Goal: Task Accomplishment & Management: Complete application form

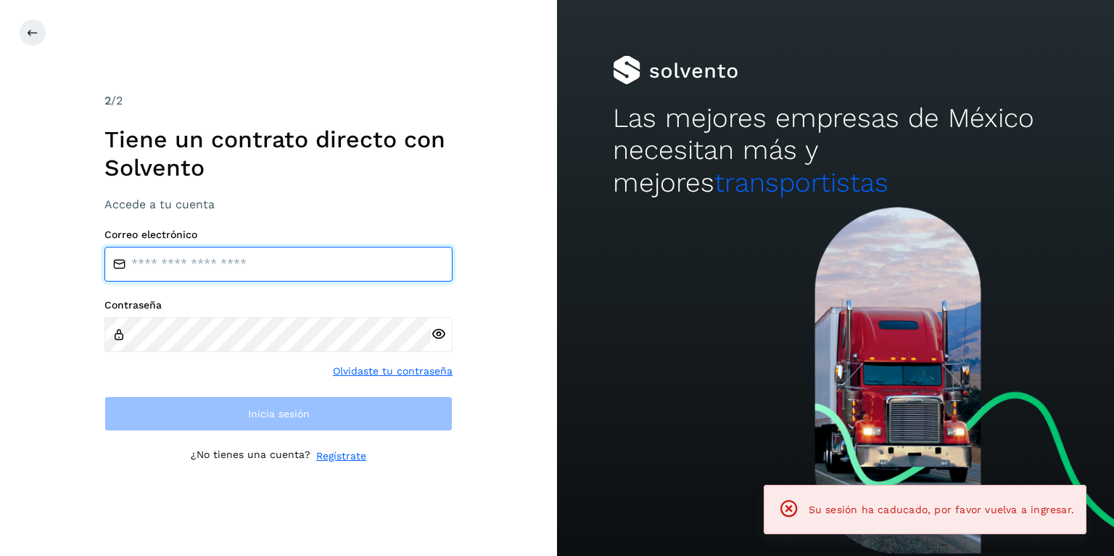
click at [237, 251] on input "email" at bounding box center [278, 264] width 348 height 35
type input "**********"
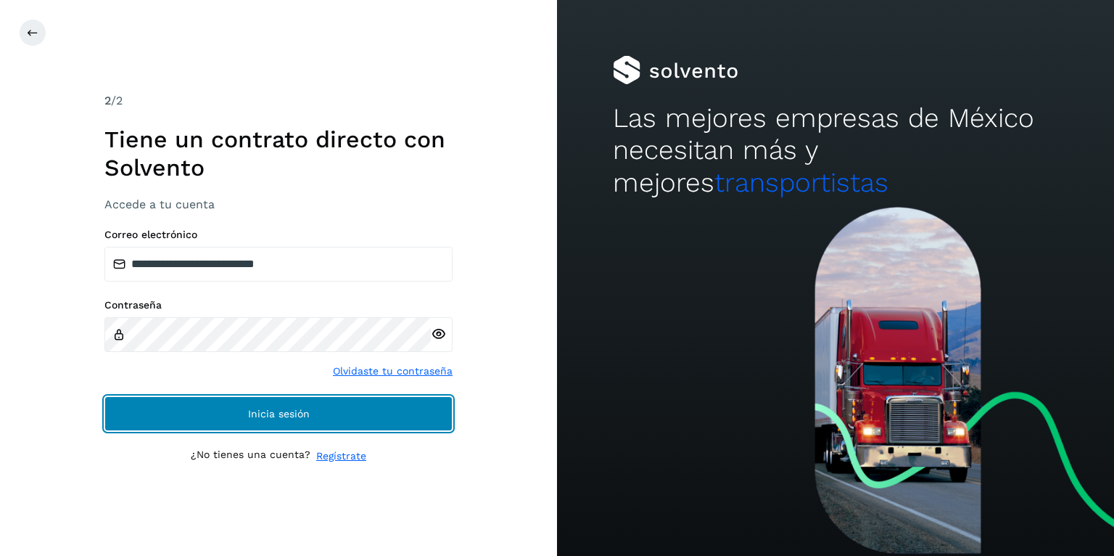
click at [292, 413] on span "Inicia sesión" at bounding box center [279, 413] width 62 height 10
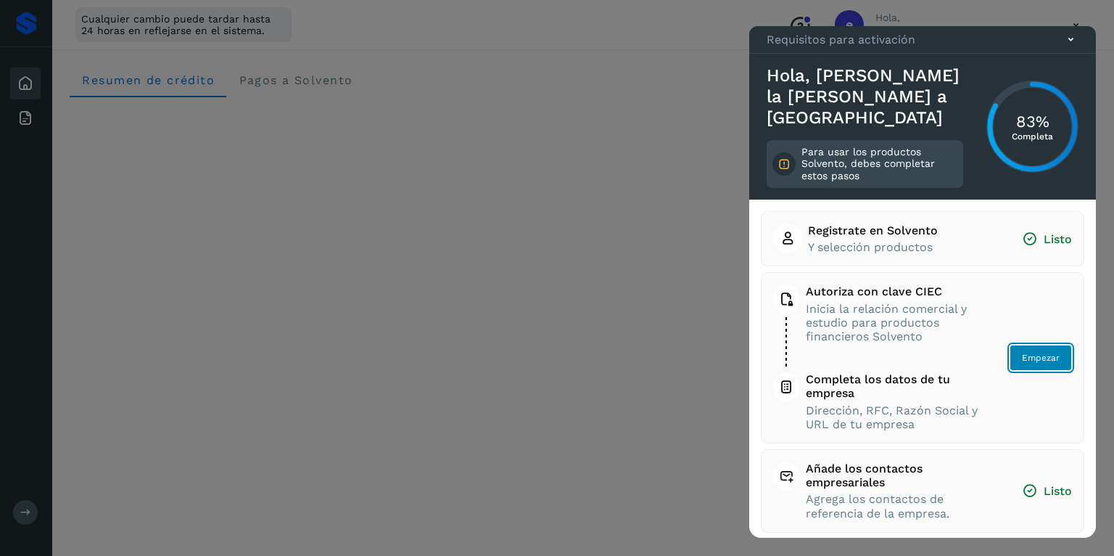
click at [1043, 352] on span "Empezar" at bounding box center [1041, 357] width 38 height 13
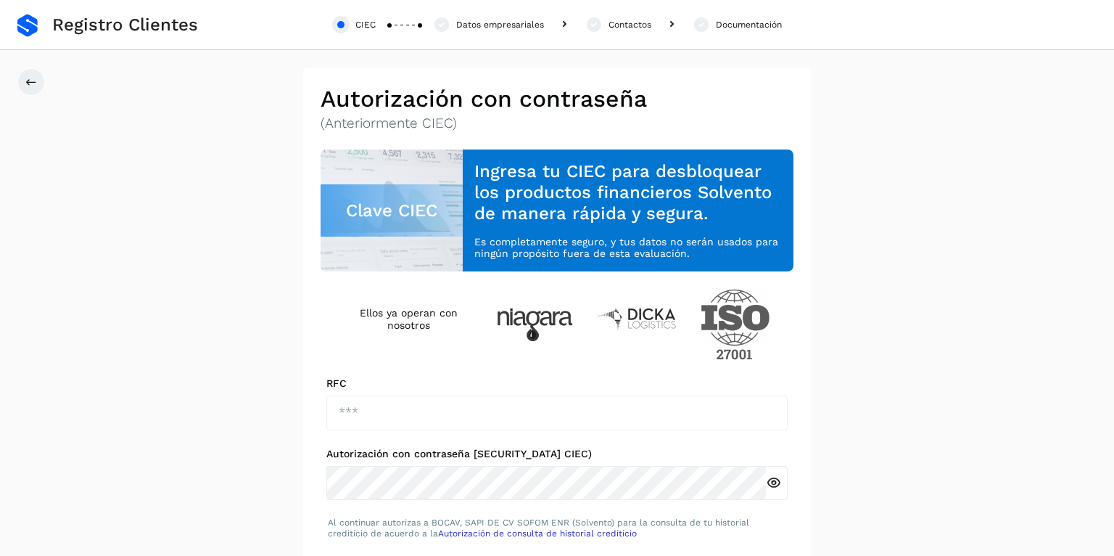
drag, startPoint x: 141, startPoint y: 25, endPoint x: 44, endPoint y: 26, distance: 97.9
click at [141, 25] on span "Registro Clientes" at bounding box center [125, 25] width 146 height 21
click at [349, 27] on div "CIEC" at bounding box center [354, 24] width 44 height 17
click at [39, 79] on button at bounding box center [31, 82] width 28 height 28
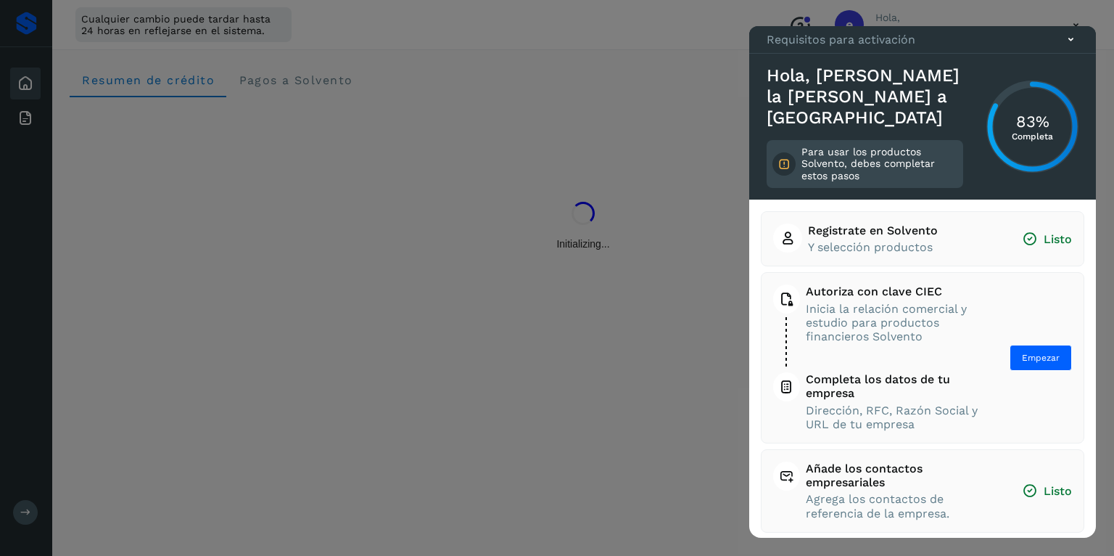
click at [1072, 47] on icon at bounding box center [1070, 39] width 15 height 15
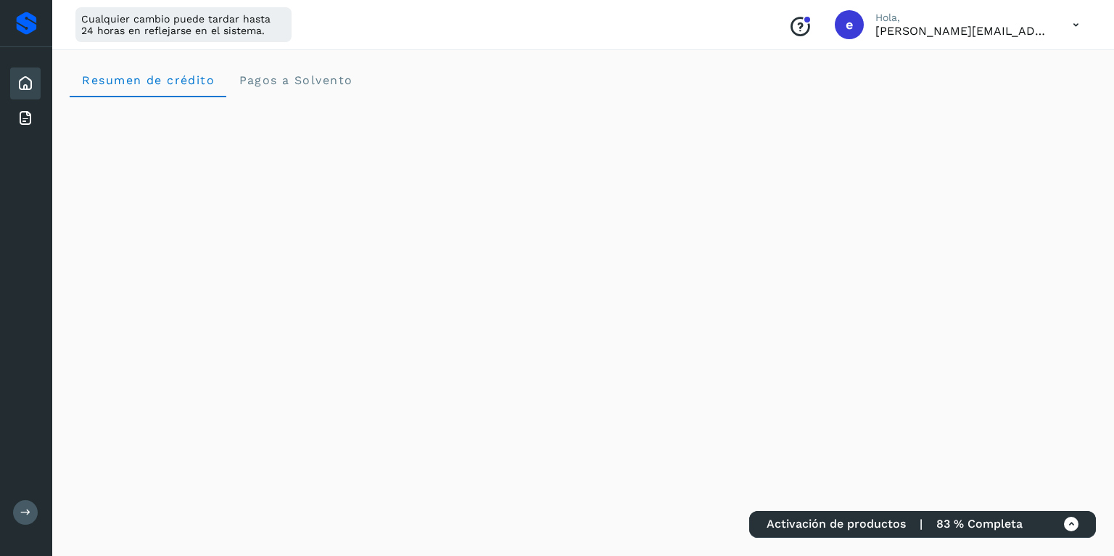
click at [1077, 26] on icon at bounding box center [1076, 25] width 30 height 30
click at [1001, 99] on div "Cerrar sesión" at bounding box center [1004, 94] width 173 height 28
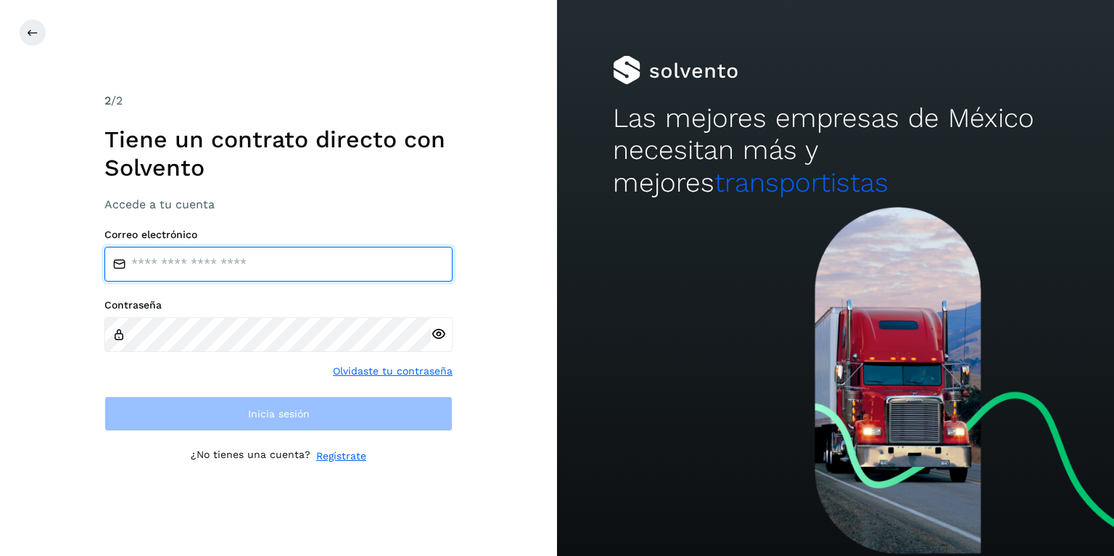
click at [287, 263] on input "email" at bounding box center [278, 264] width 348 height 35
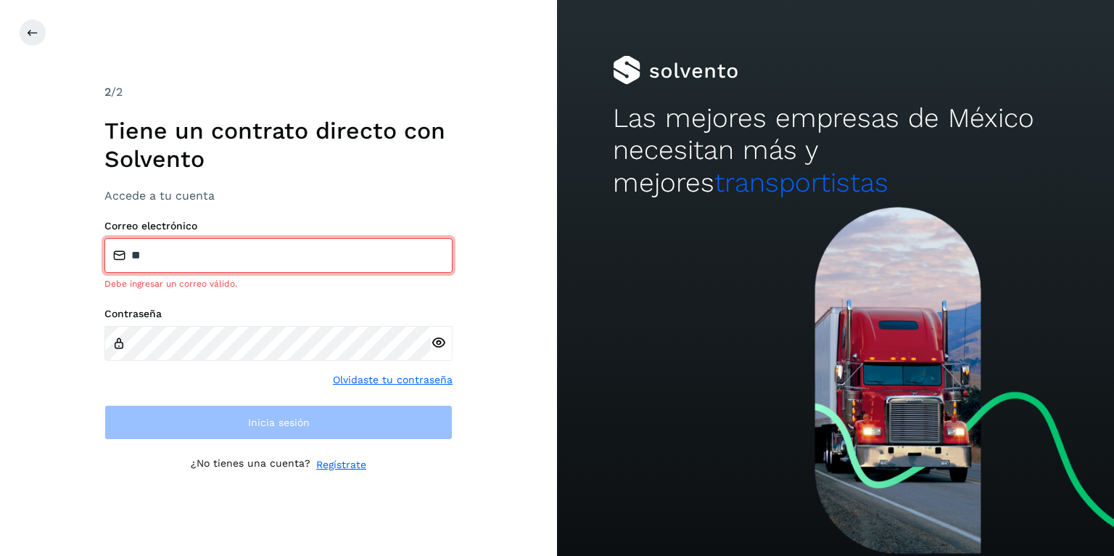
type input "**********"
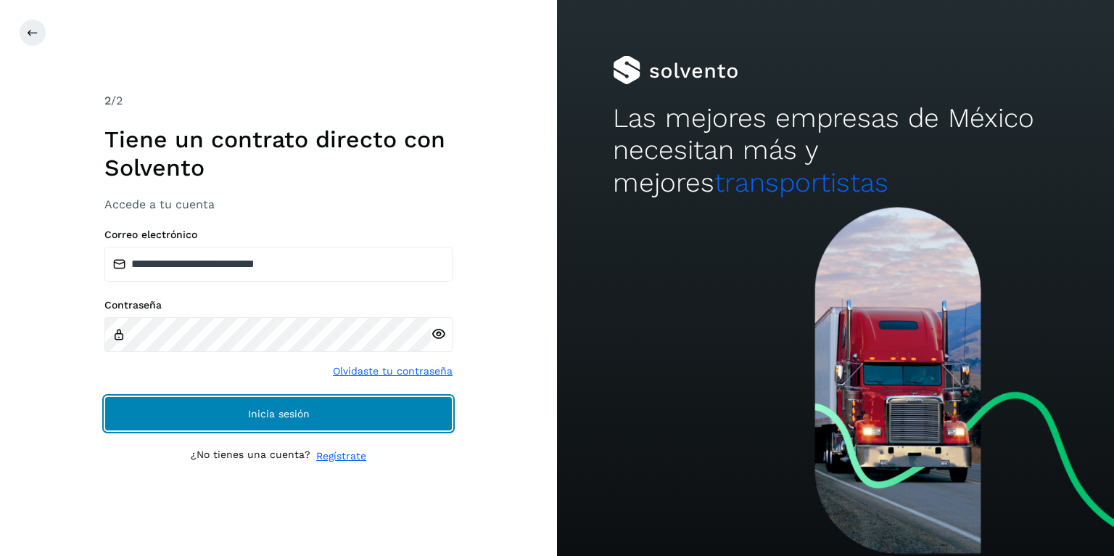
click at [273, 410] on span "Inicia sesión" at bounding box center [279, 413] width 62 height 10
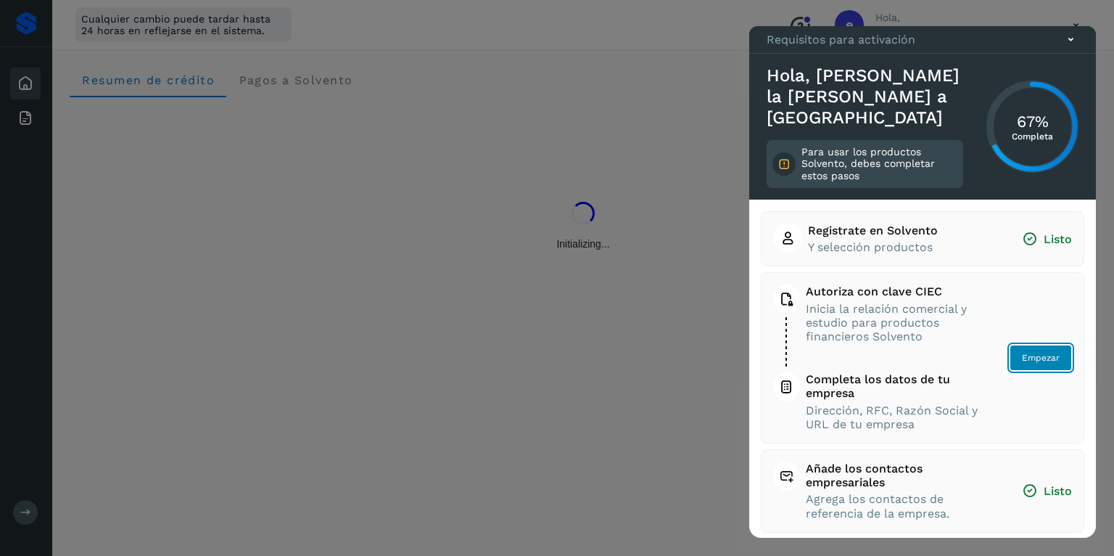
click at [1048, 357] on span "Empezar" at bounding box center [1041, 357] width 38 height 13
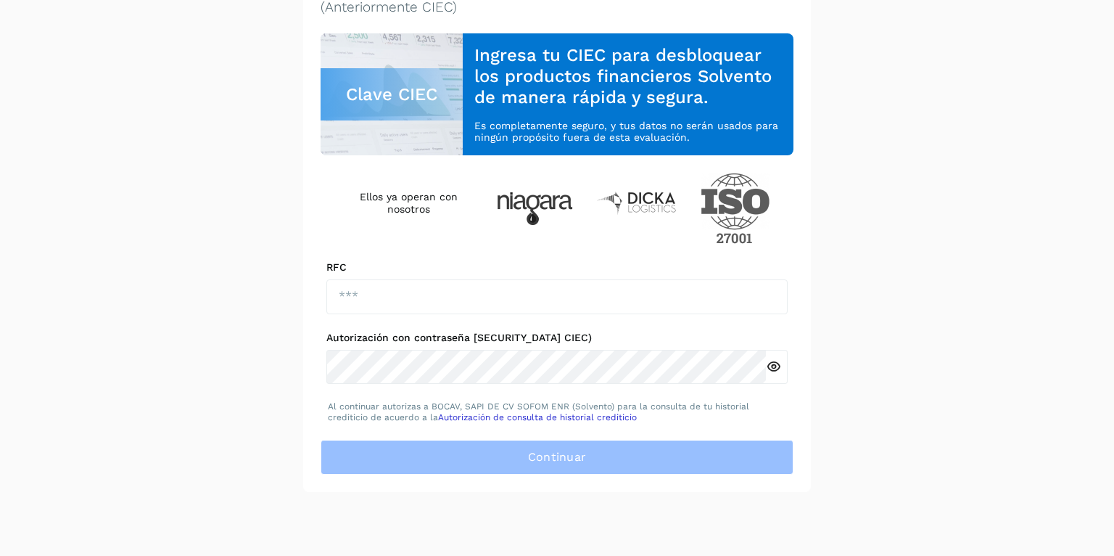
scroll to position [116, 0]
click at [395, 332] on label "Autorización con contraseña [SECURITY_DATA] CIEC)" at bounding box center [556, 338] width 461 height 12
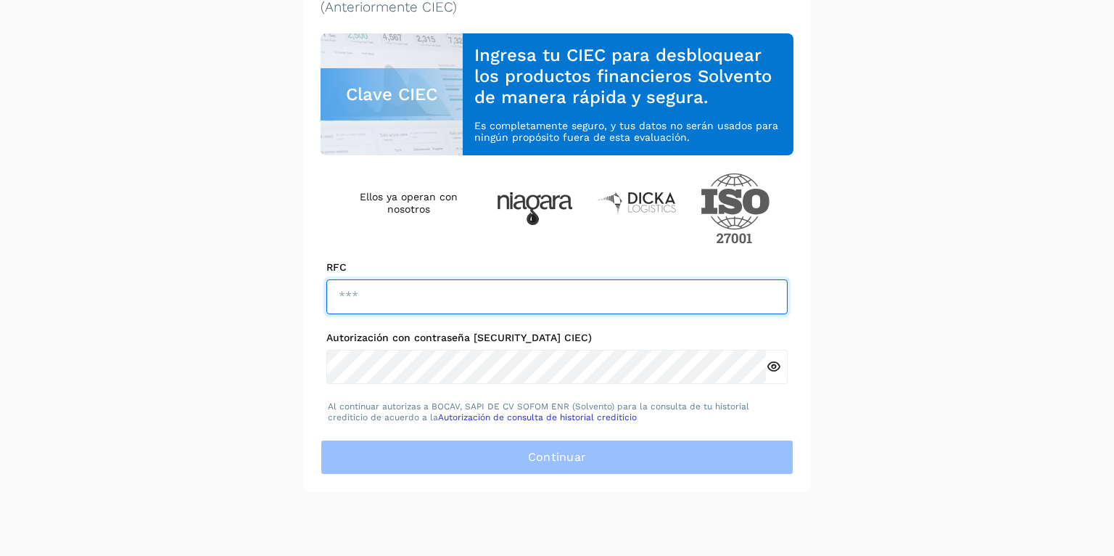
click at [379, 302] on input "text" at bounding box center [556, 296] width 461 height 35
click at [358, 284] on input "text" at bounding box center [556, 296] width 461 height 35
click at [411, 294] on input "text" at bounding box center [556, 296] width 461 height 35
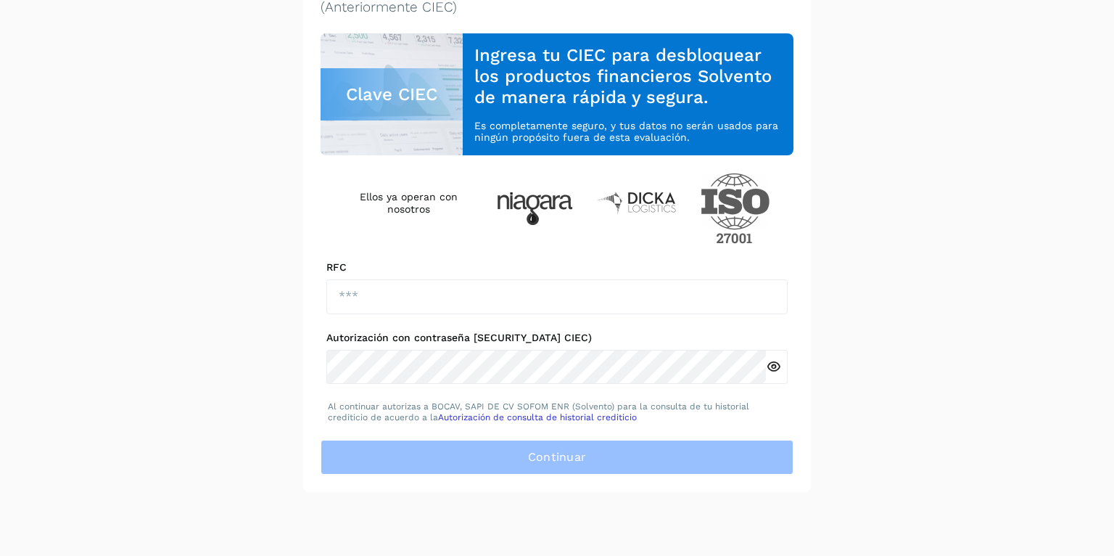
click at [709, 416] on p "Al continuar autorizas a BOCAV, SAPI DE CV SOFOM ENR (Solvento) para la consult…" at bounding box center [557, 411] width 458 height 21
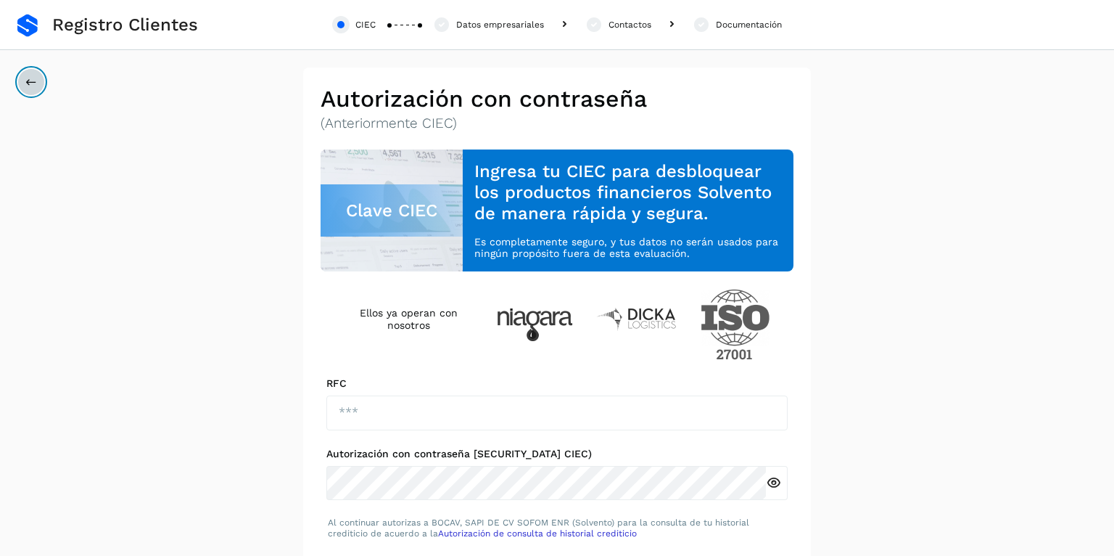
click at [32, 78] on icon at bounding box center [31, 82] width 12 height 12
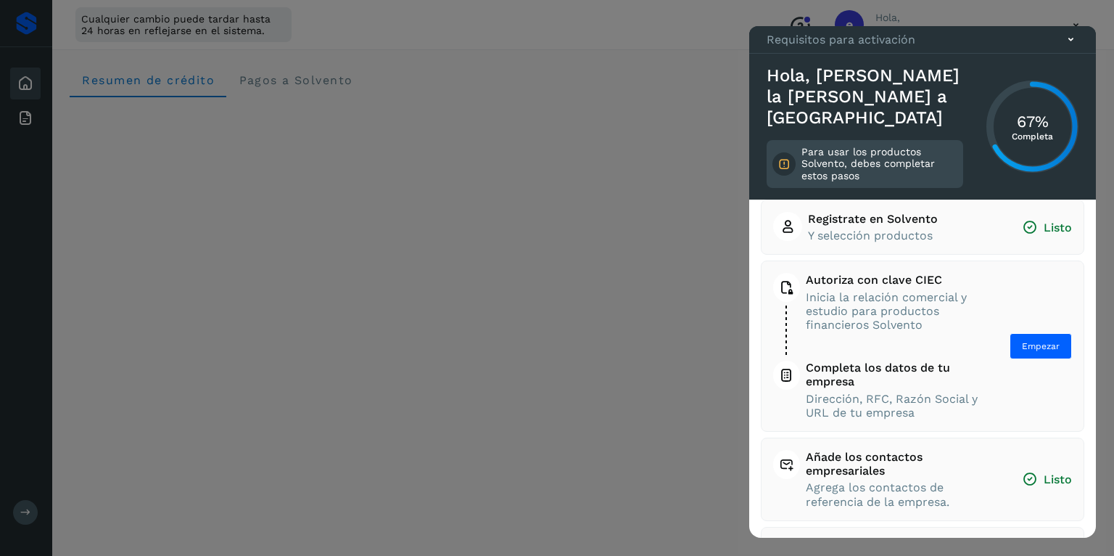
scroll to position [14, 0]
click at [1032, 342] on span "Empezar" at bounding box center [1041, 343] width 38 height 13
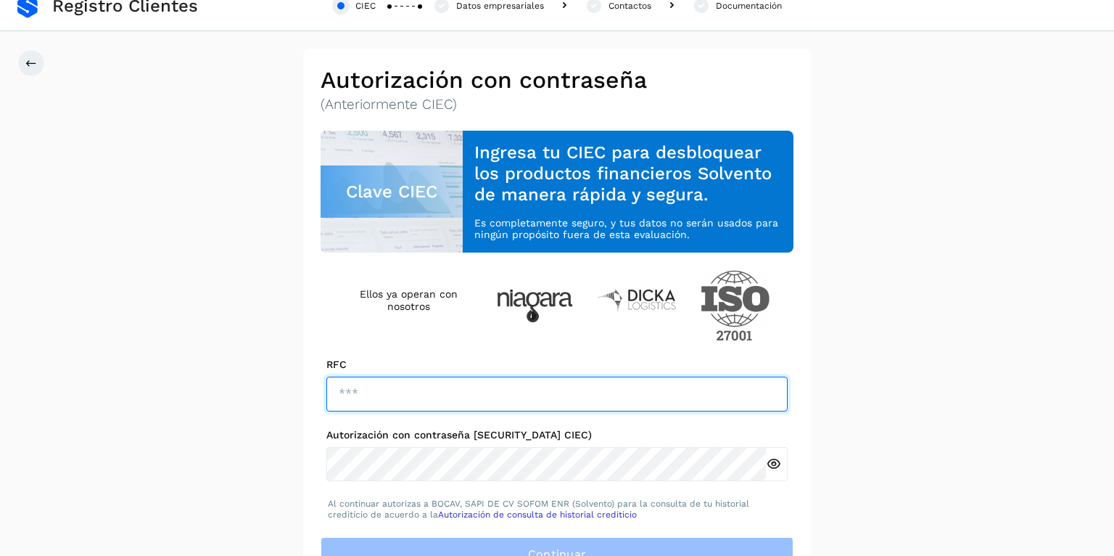
click at [360, 408] on div "RFC Autorización con contraseña [SECURITY_DATA] CIEC)" at bounding box center [557, 419] width 473 height 123
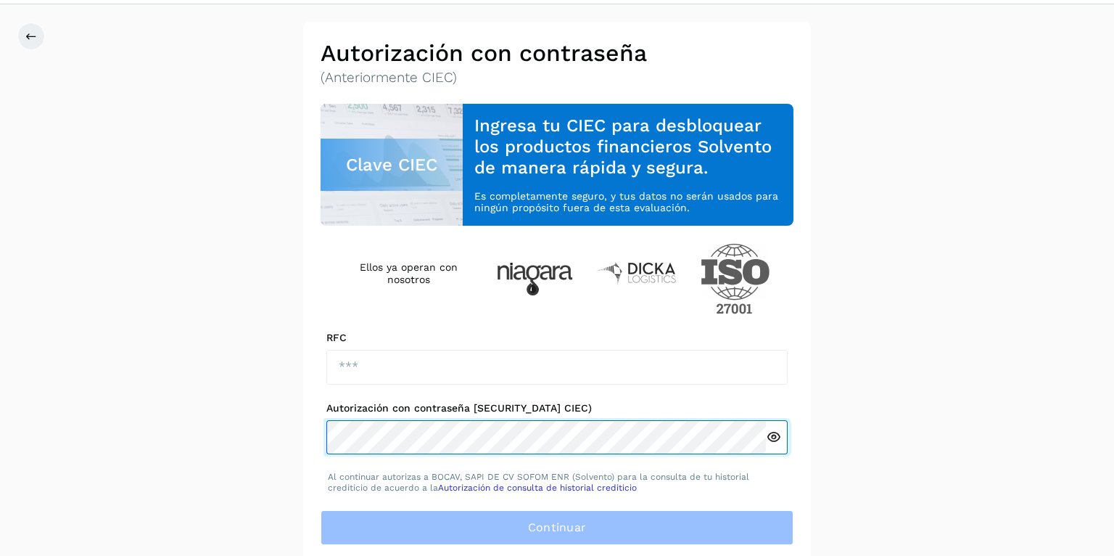
scroll to position [43, 0]
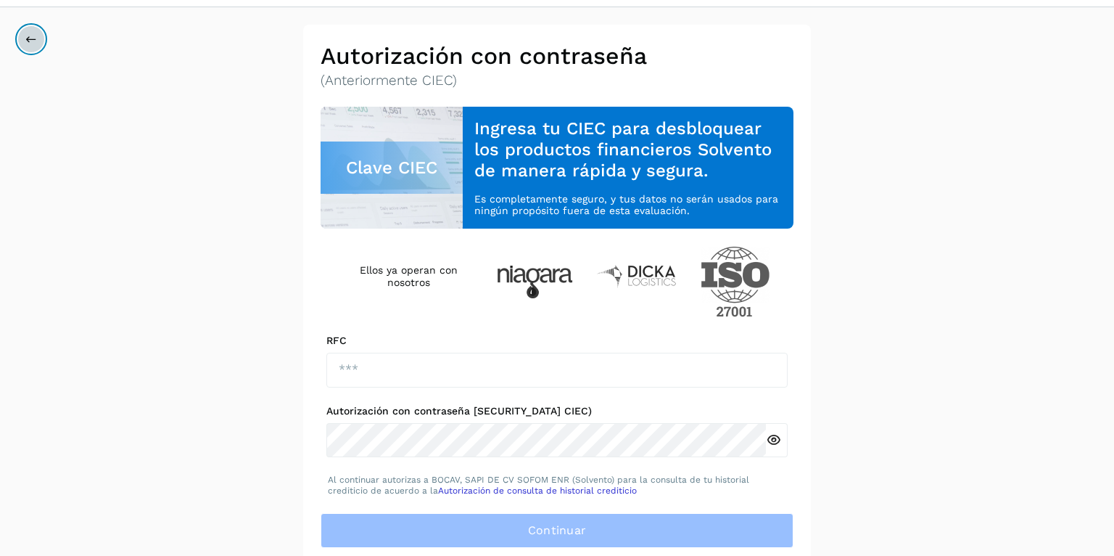
click at [33, 41] on icon at bounding box center [31, 39] width 12 height 12
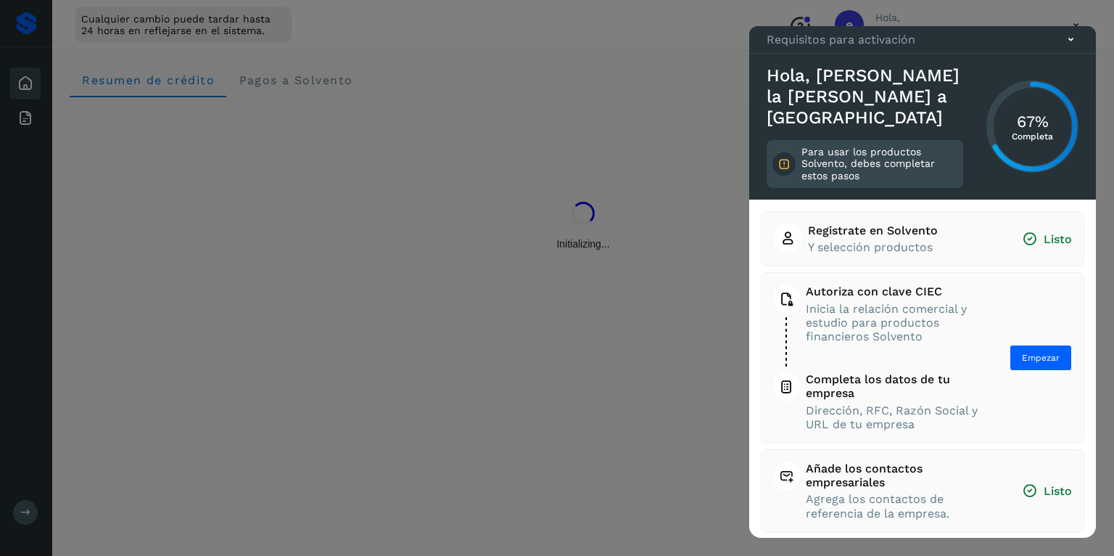
scroll to position [4, 0]
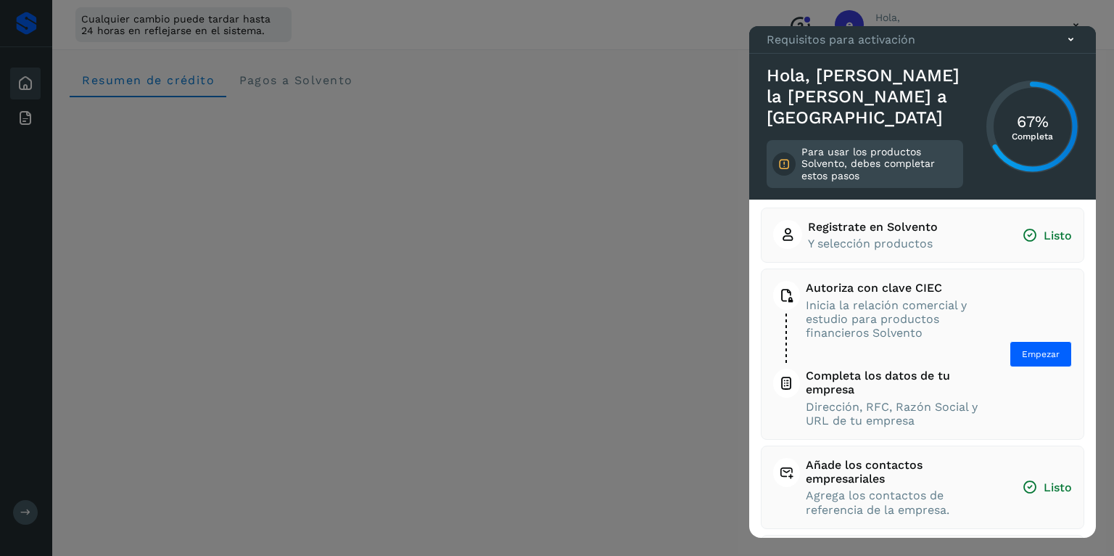
click at [1070, 47] on icon at bounding box center [1070, 39] width 15 height 15
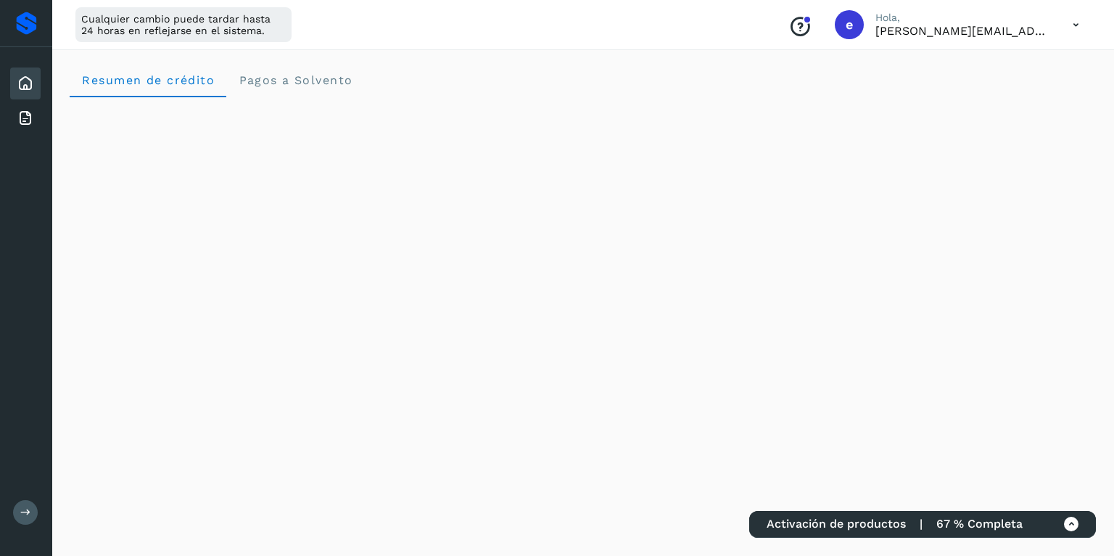
click at [1072, 522] on icon at bounding box center [1071, 523] width 15 height 15
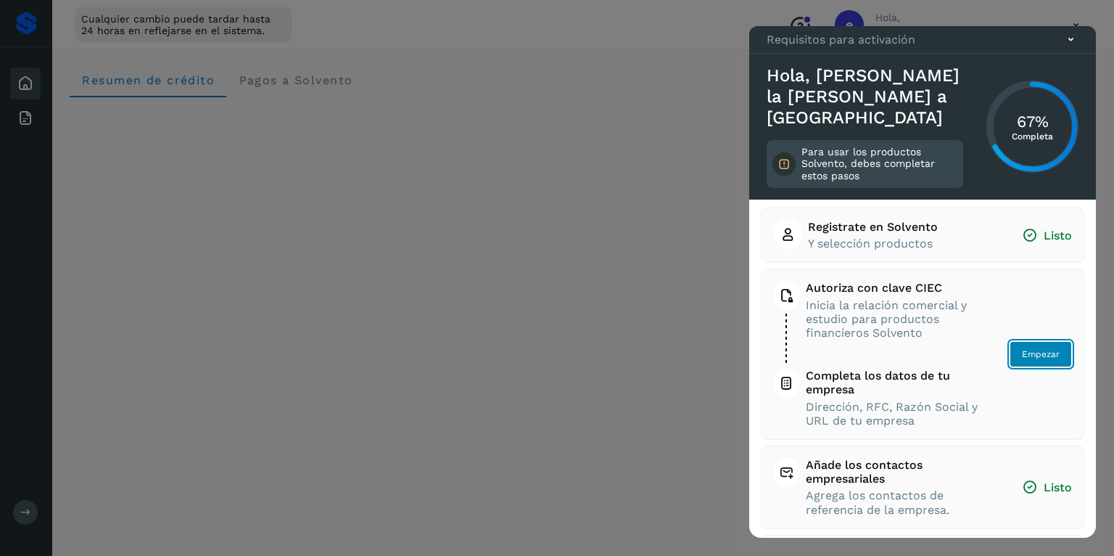
click at [1021, 350] on button "Empezar" at bounding box center [1041, 354] width 62 height 26
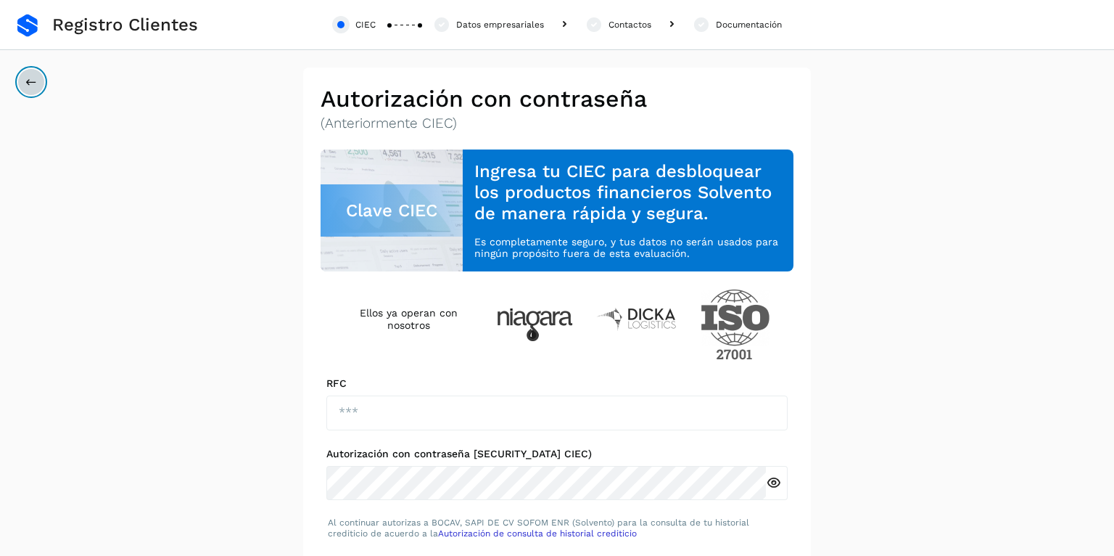
click at [31, 78] on icon at bounding box center [31, 82] width 12 height 12
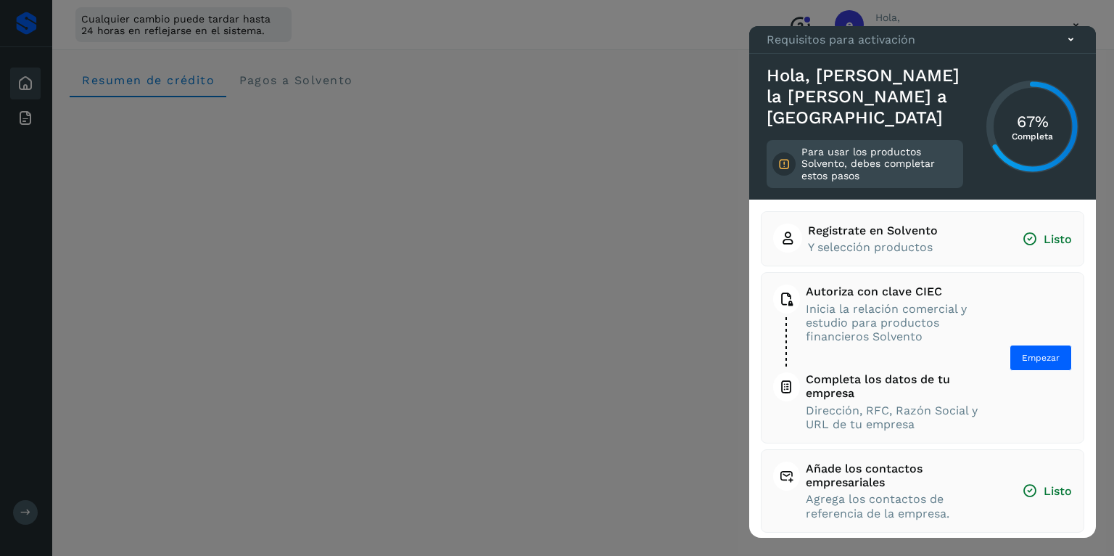
click at [1074, 47] on icon at bounding box center [1070, 39] width 15 height 15
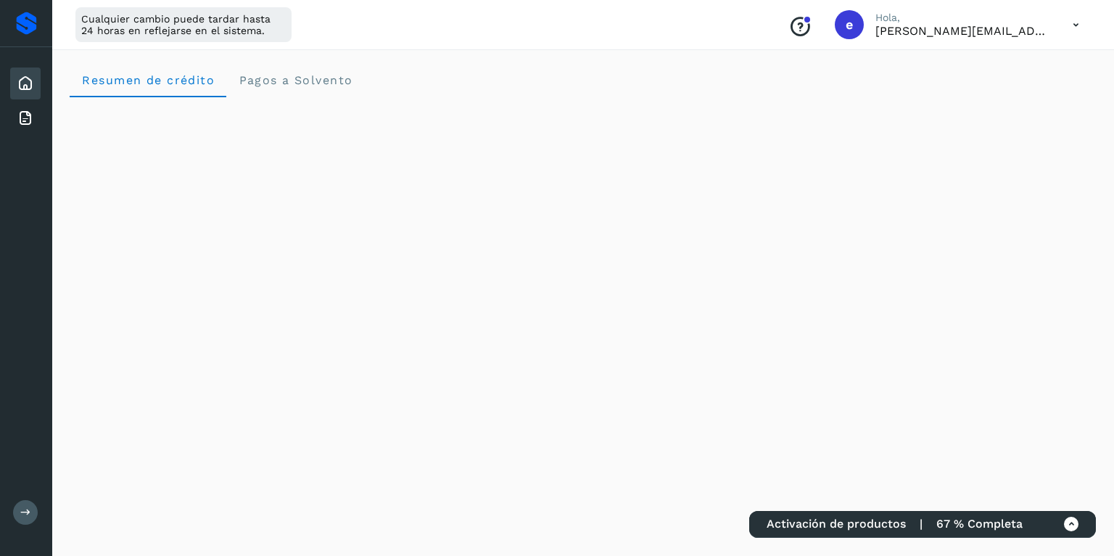
click at [1076, 22] on icon at bounding box center [1076, 25] width 30 height 30
drag, startPoint x: 1017, startPoint y: 93, endPoint x: 990, endPoint y: 99, distance: 27.6
click at [1016, 93] on div "Cerrar sesión" at bounding box center [1004, 94] width 173 height 28
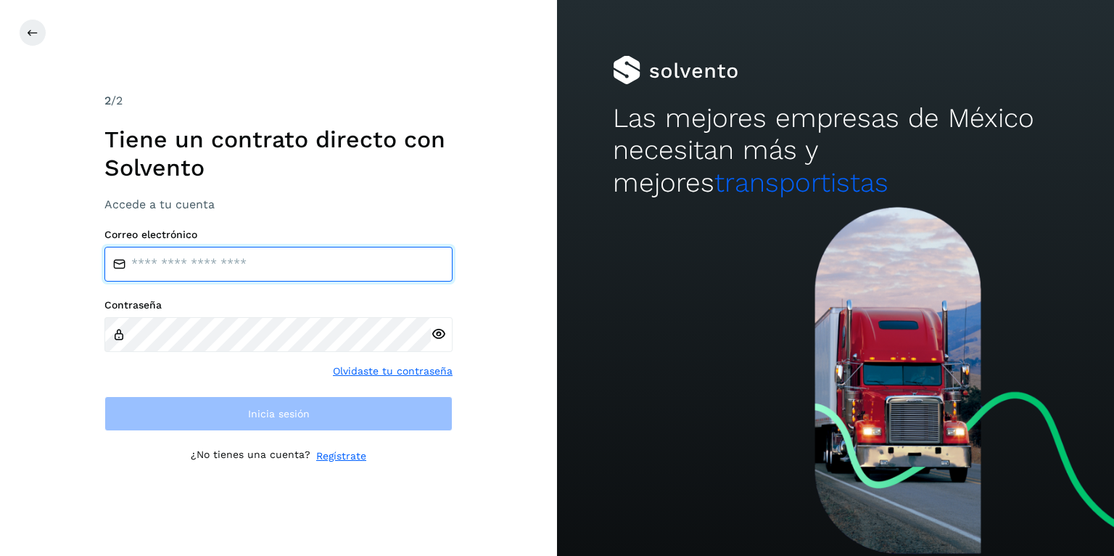
click at [221, 260] on input "email" at bounding box center [278, 264] width 348 height 35
type input "**********"
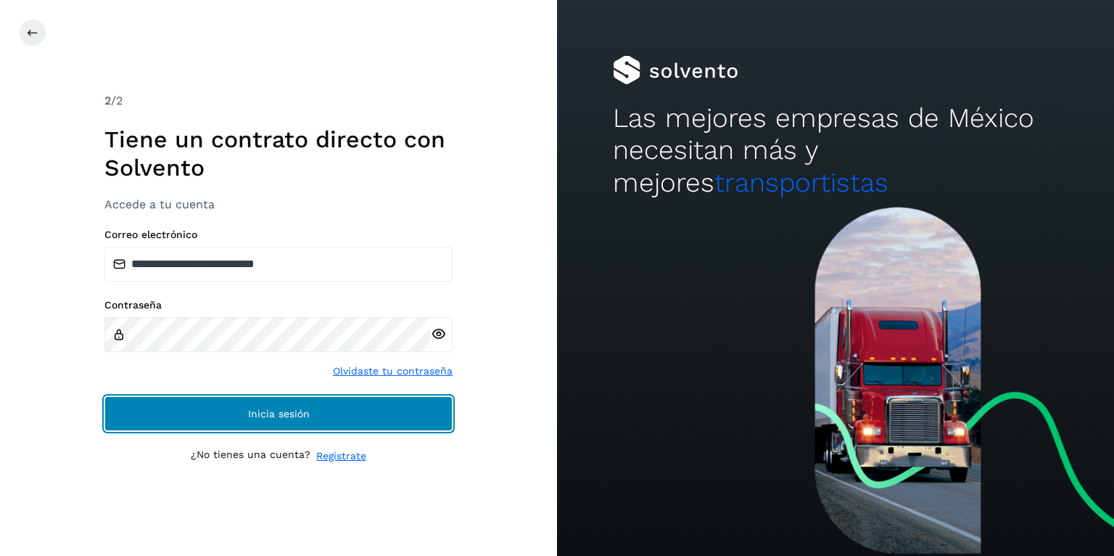
click at [242, 427] on button "Inicia sesión" at bounding box center [278, 413] width 348 height 35
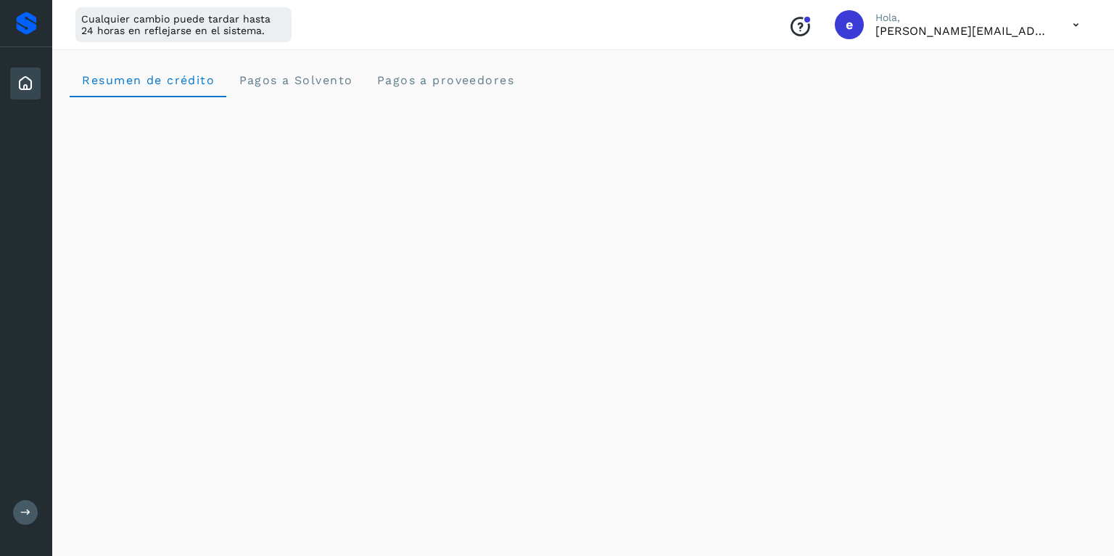
click at [25, 506] on button at bounding box center [25, 512] width 25 height 25
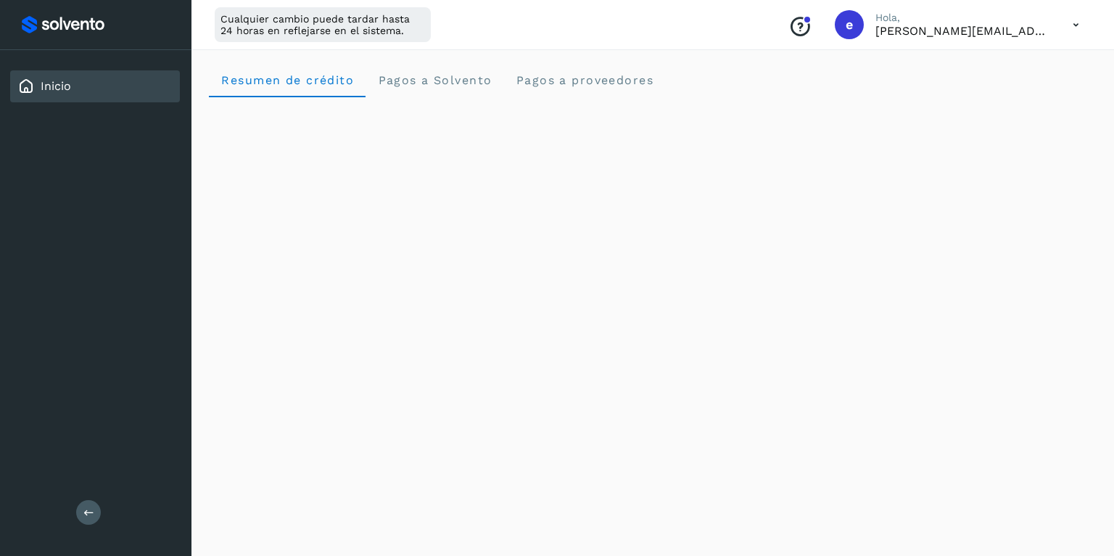
click at [73, 91] on div "Inicio" at bounding box center [95, 86] width 170 height 32
click at [1074, 30] on icon at bounding box center [1076, 25] width 30 height 30
click at [1008, 98] on div "Cerrar sesión" at bounding box center [1004, 94] width 173 height 28
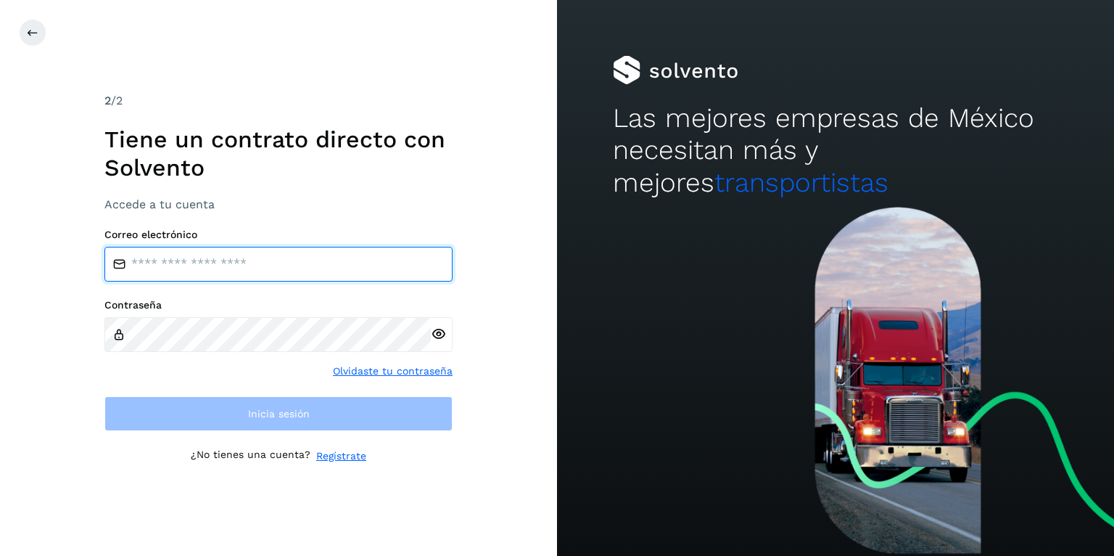
click at [259, 257] on input "email" at bounding box center [278, 264] width 348 height 35
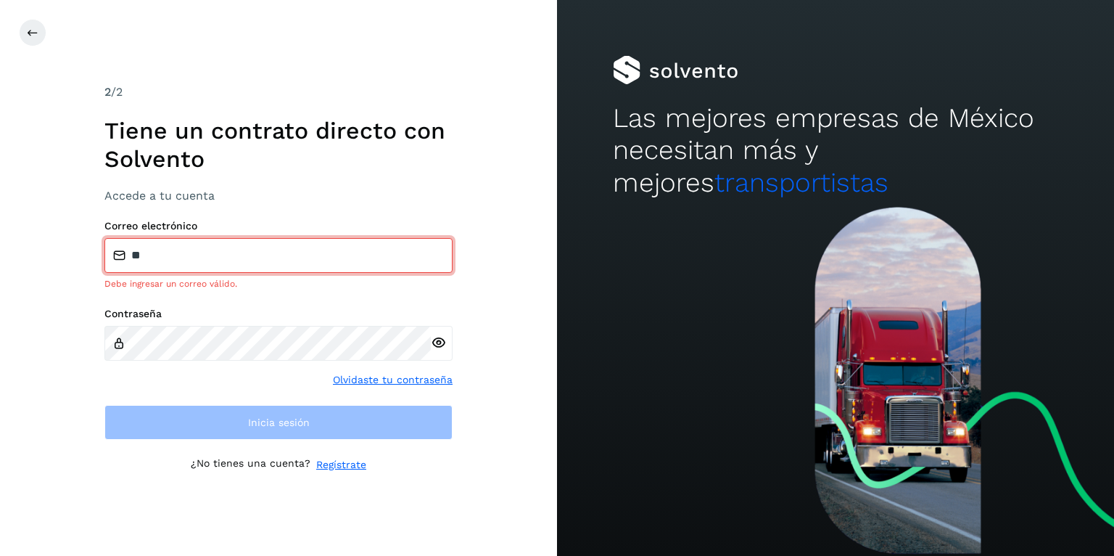
type input "**********"
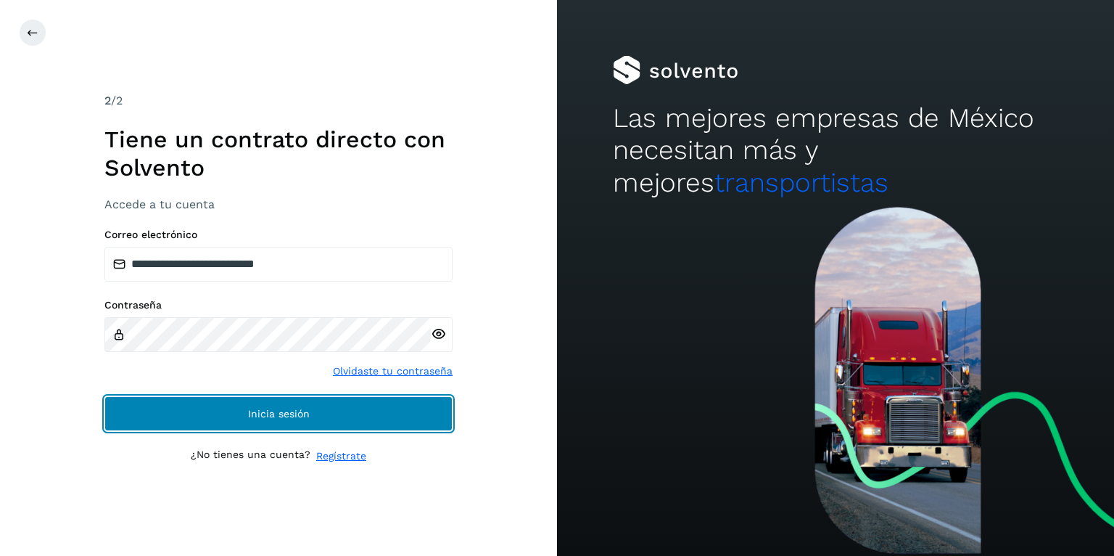
click at [278, 402] on button "Inicia sesión" at bounding box center [278, 413] width 348 height 35
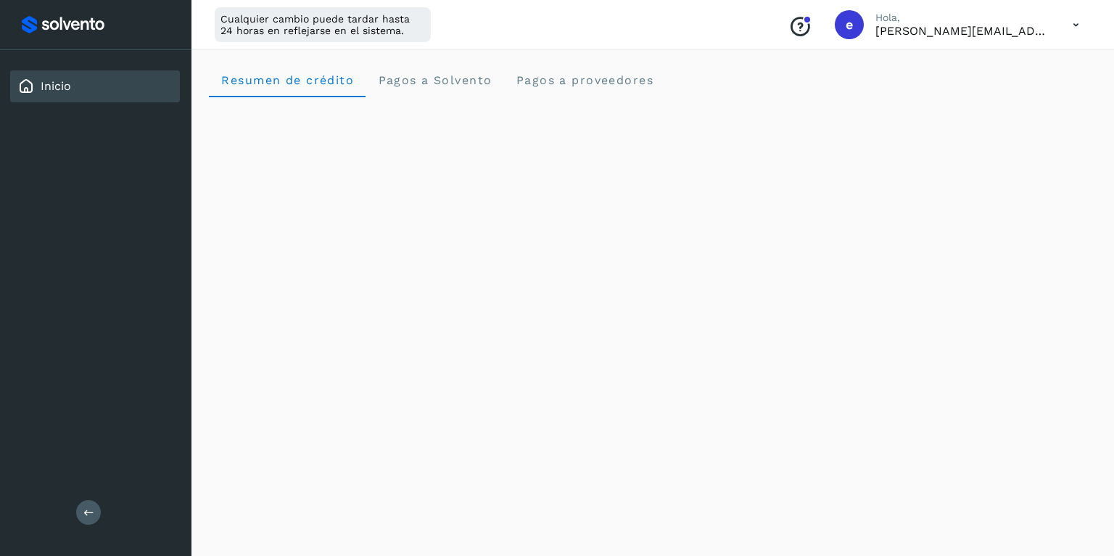
click at [1073, 20] on icon at bounding box center [1076, 25] width 30 height 30
click at [1011, 90] on div "Cerrar sesión" at bounding box center [1004, 94] width 173 height 28
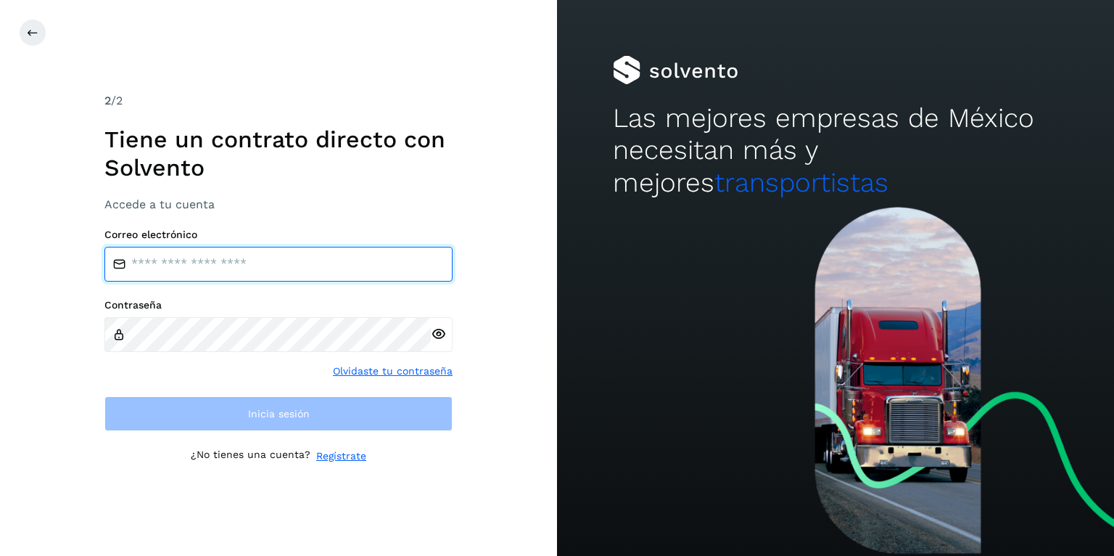
click at [230, 262] on input "email" at bounding box center [278, 264] width 348 height 35
type input "**********"
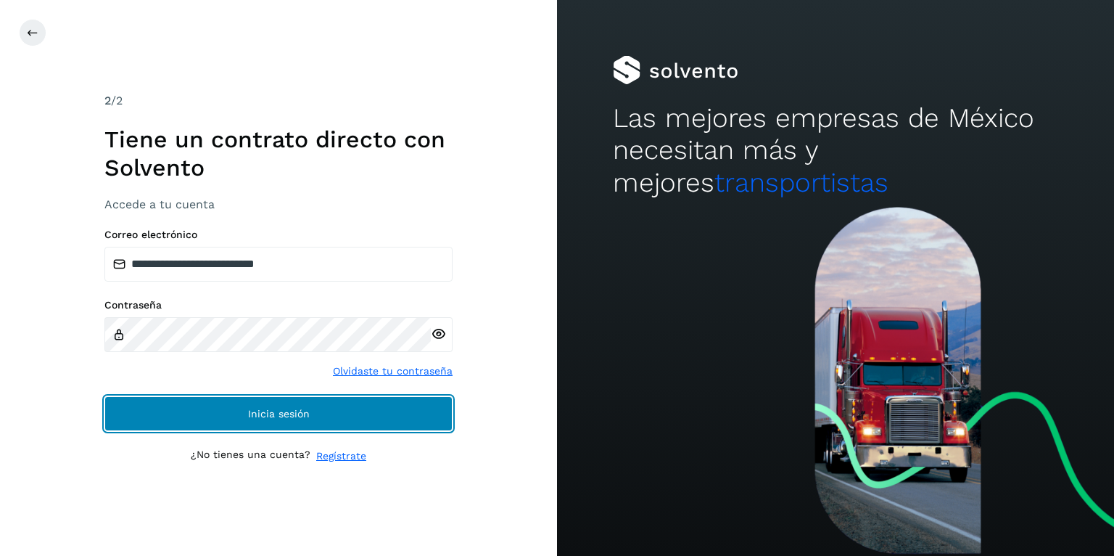
click at [300, 408] on span "Inicia sesión" at bounding box center [279, 413] width 62 height 10
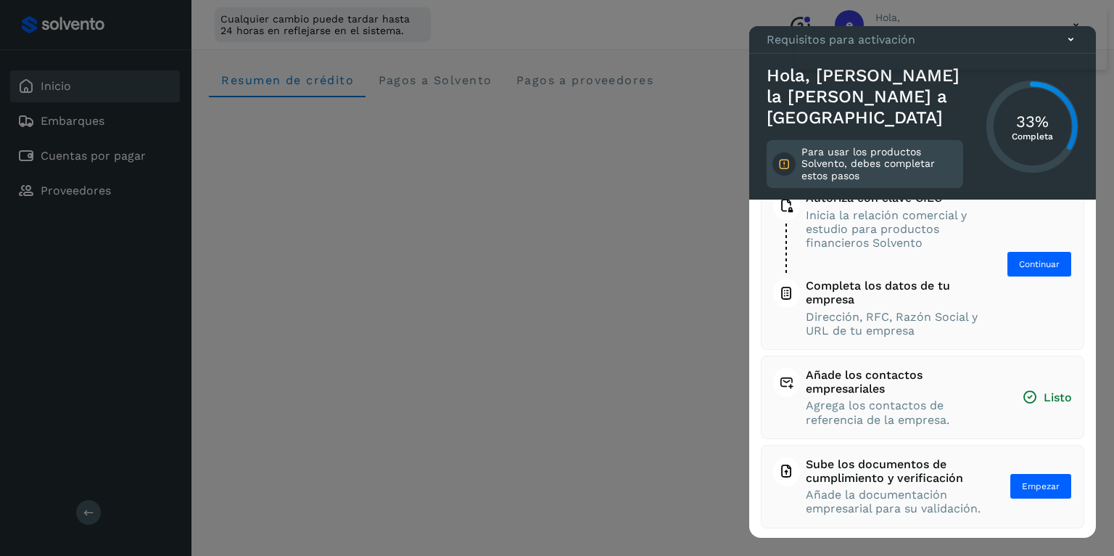
scroll to position [197, 0]
click at [1037, 485] on span "Empezar" at bounding box center [1041, 486] width 38 height 13
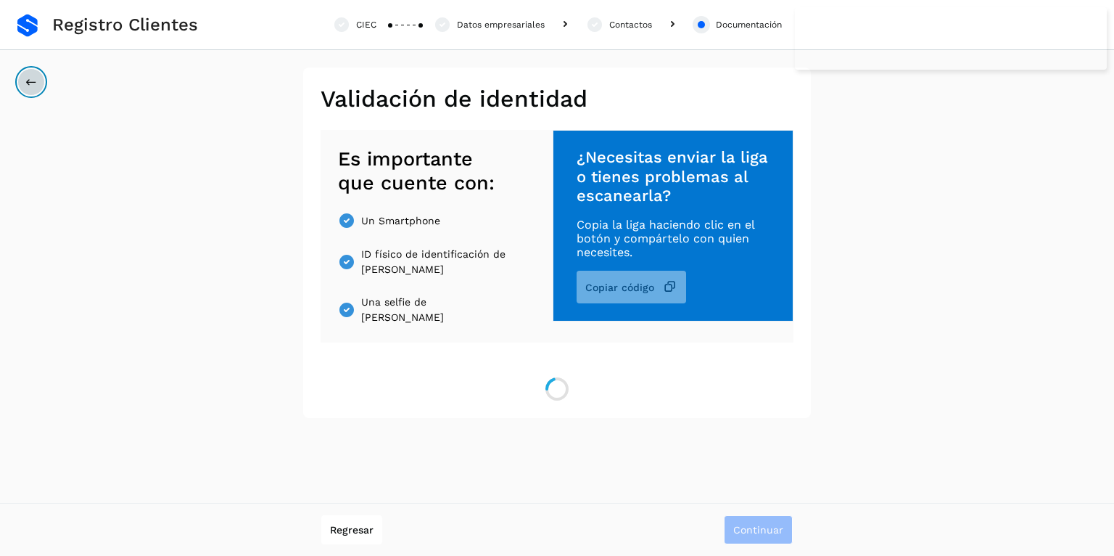
click at [37, 85] on button at bounding box center [31, 82] width 28 height 28
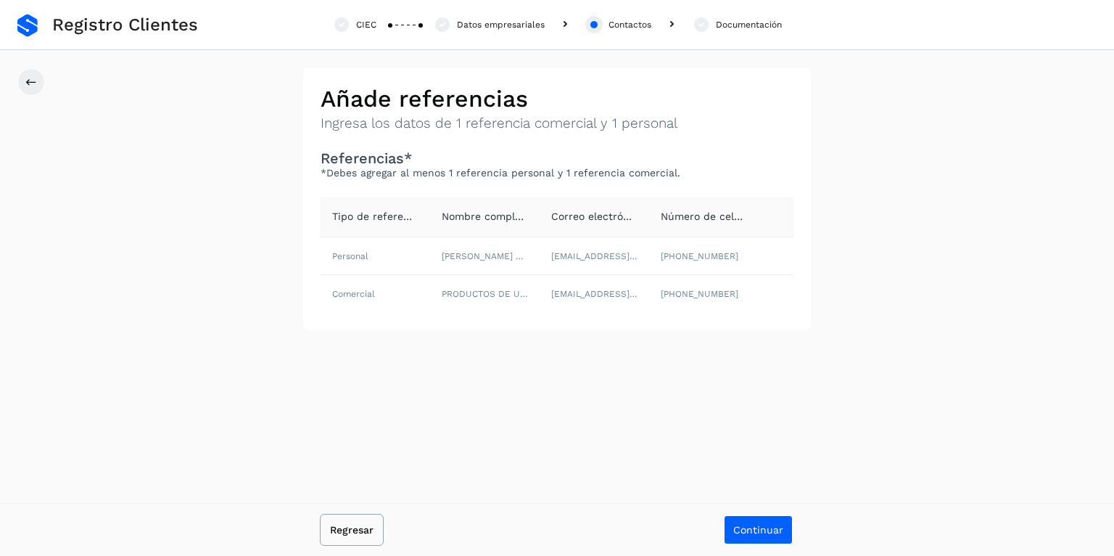
click at [360, 534] on span "Regresar" at bounding box center [352, 529] width 44 height 10
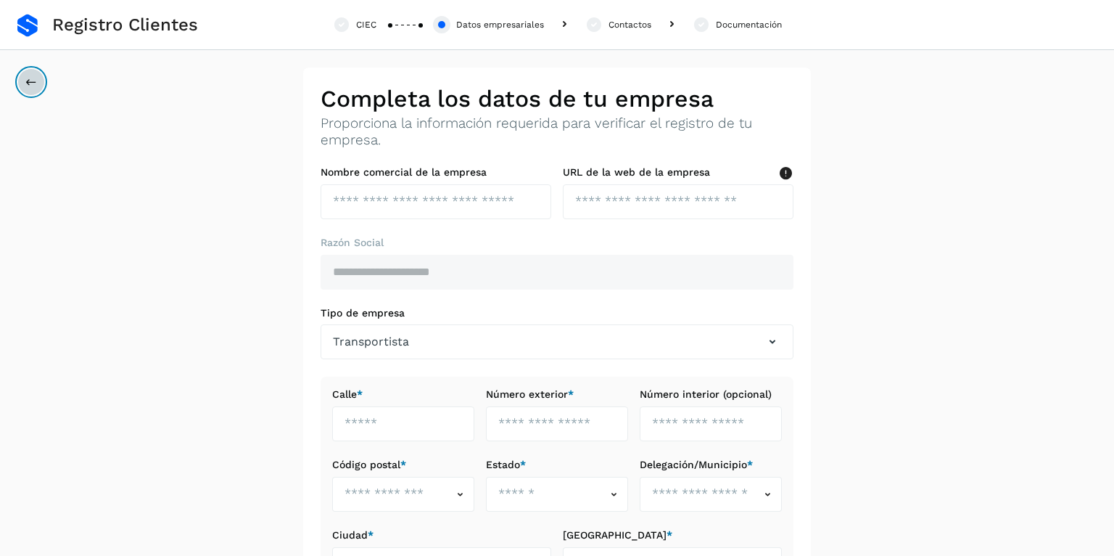
click at [40, 75] on button at bounding box center [31, 82] width 28 height 28
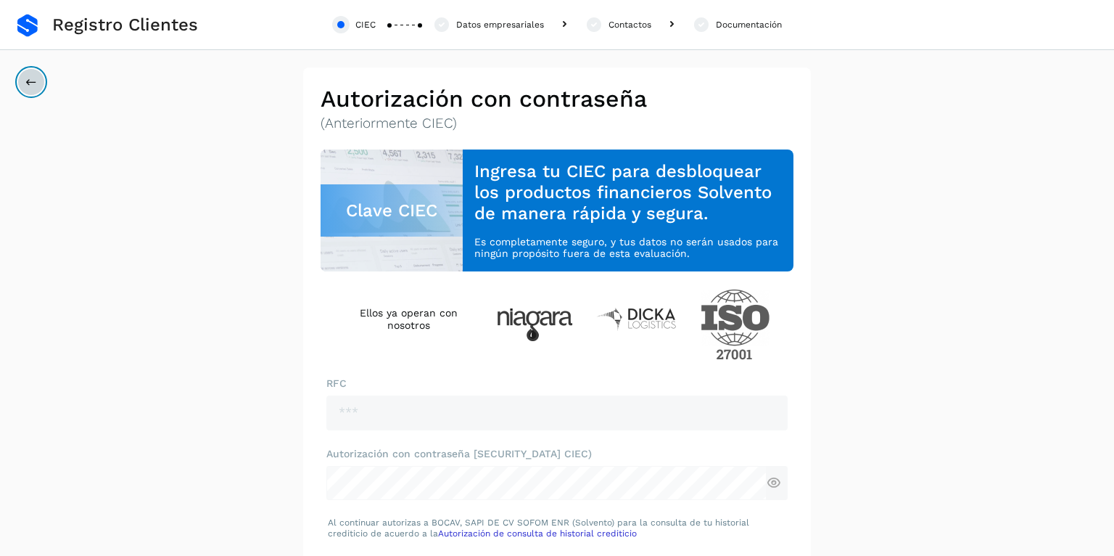
click at [40, 75] on button at bounding box center [31, 82] width 28 height 28
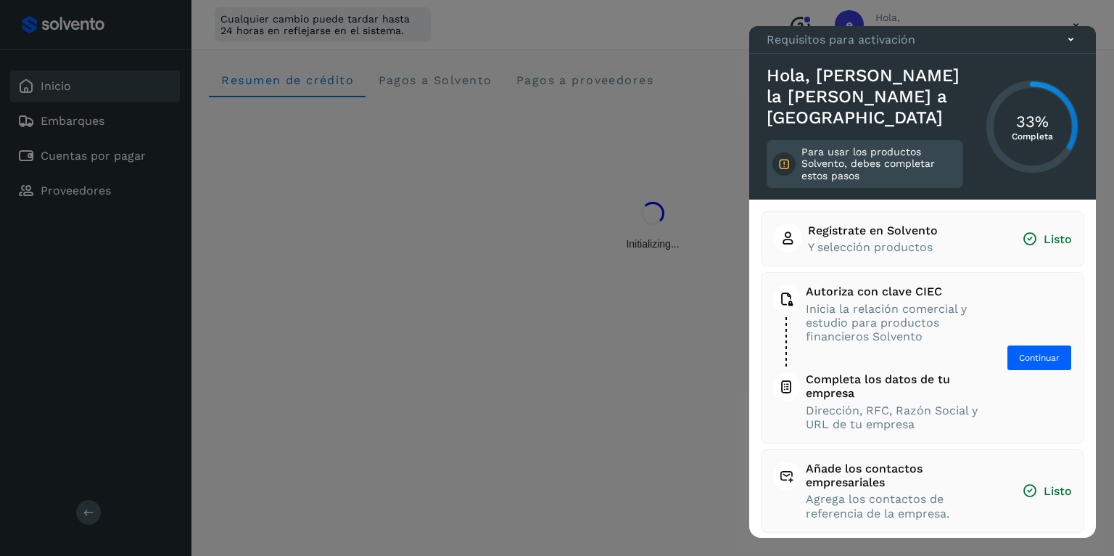
scroll to position [2, 0]
drag, startPoint x: 1011, startPoint y: 332, endPoint x: 1027, endPoint y: 352, distance: 26.3
click at [1013, 336] on button "Autoriza con clave CIEC Inicia la relación comercial y estudio para productos f…" at bounding box center [922, 355] width 299 height 147
click at [1026, 355] on span "Continuar" at bounding box center [1039, 355] width 41 height 13
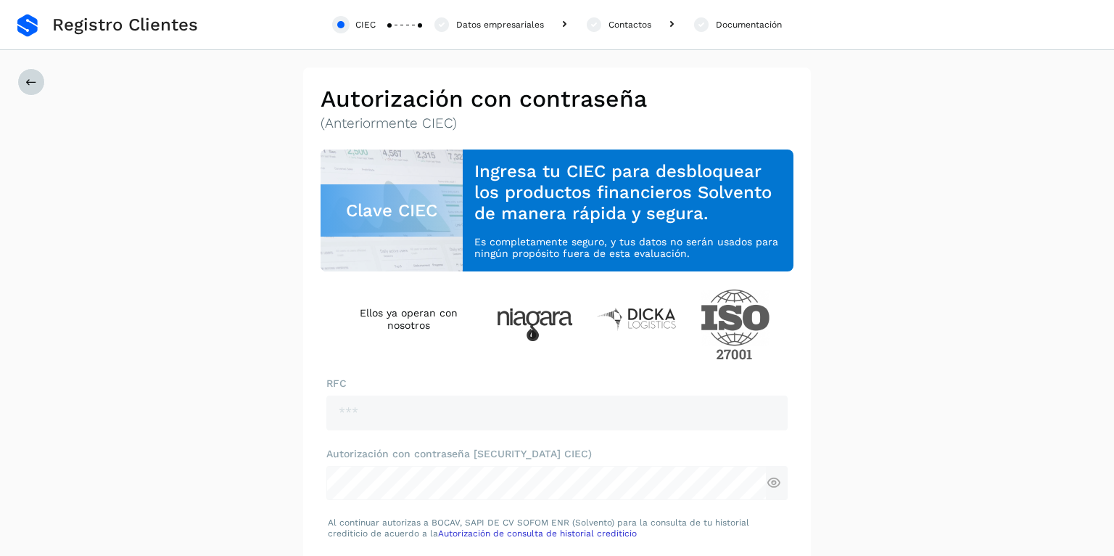
click at [133, 35] on span "Registro Clientes" at bounding box center [125, 25] width 146 height 21
click at [27, 78] on icon at bounding box center [31, 82] width 12 height 12
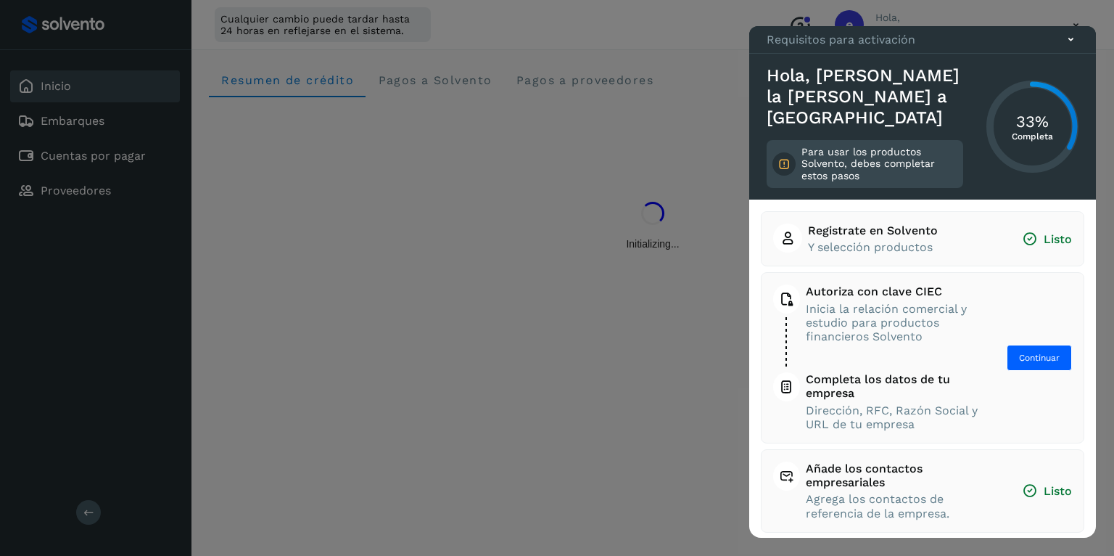
click at [1068, 47] on icon at bounding box center [1070, 39] width 15 height 15
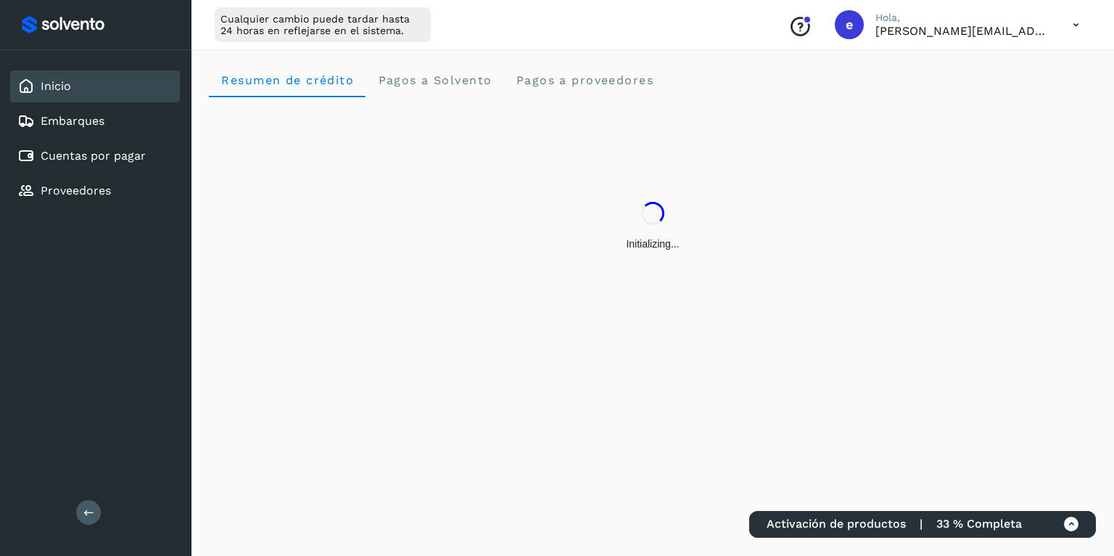
click at [1075, 23] on icon at bounding box center [1076, 25] width 30 height 30
drag, startPoint x: 984, startPoint y: 99, endPoint x: 975, endPoint y: 102, distance: 9.2
click at [984, 99] on div "Cerrar sesión" at bounding box center [1004, 94] width 173 height 28
